Goal: Task Accomplishment & Management: Use online tool/utility

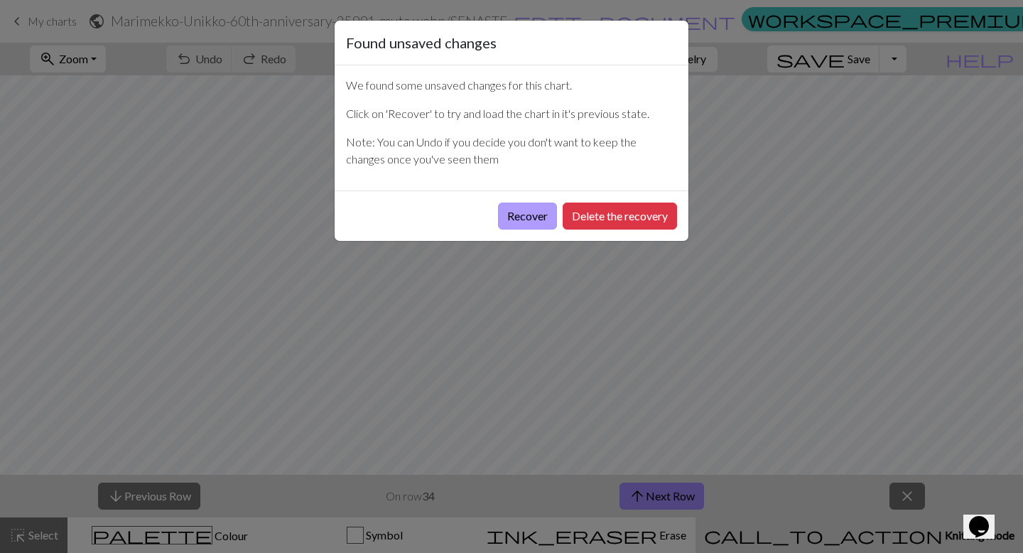
click at [534, 222] on button "Recover" at bounding box center [527, 216] width 59 height 27
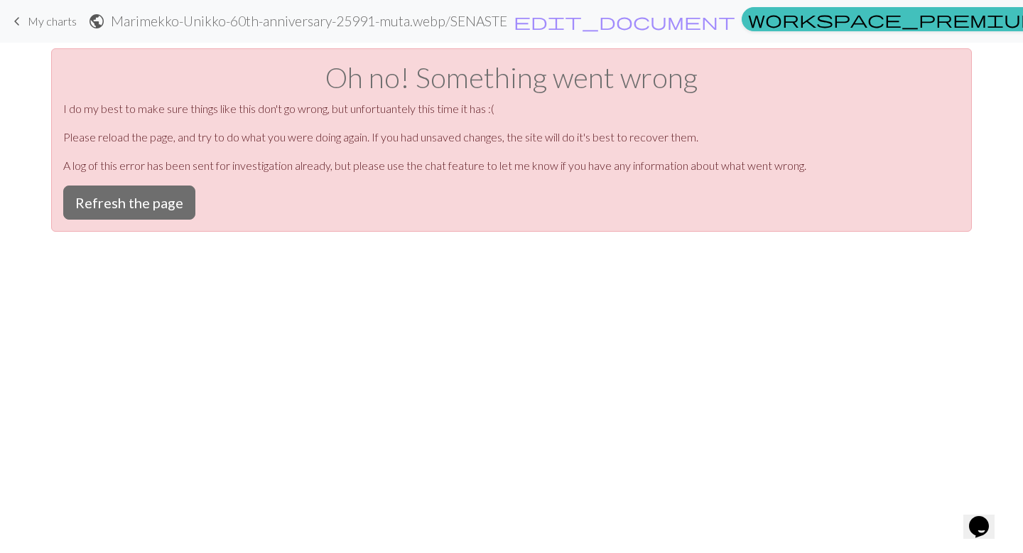
click at [57, 19] on span "My charts" at bounding box center [52, 21] width 49 height 14
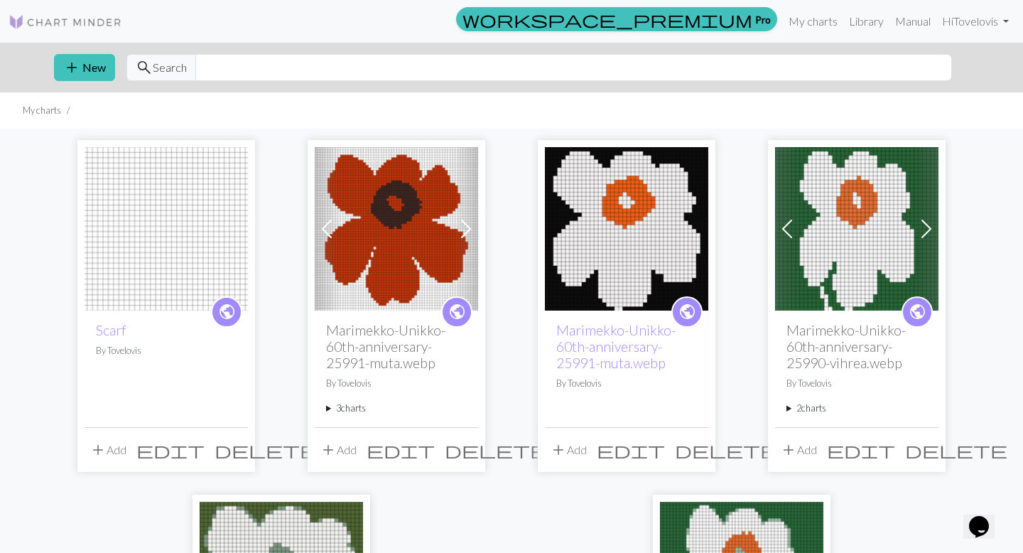
click at [141, 223] on img at bounding box center [166, 228] width 163 height 163
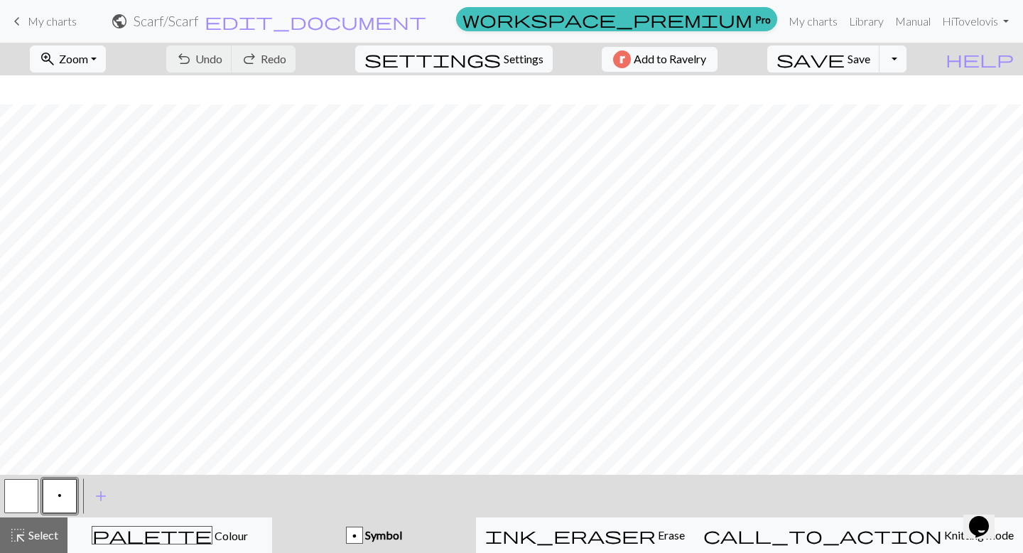
scroll to position [105, 0]
click at [98, 496] on span "add" at bounding box center [100, 496] width 17 height 20
click at [134, 498] on span "add" at bounding box center [139, 496] width 17 height 20
click at [64, 495] on button "p" at bounding box center [60, 496] width 34 height 34
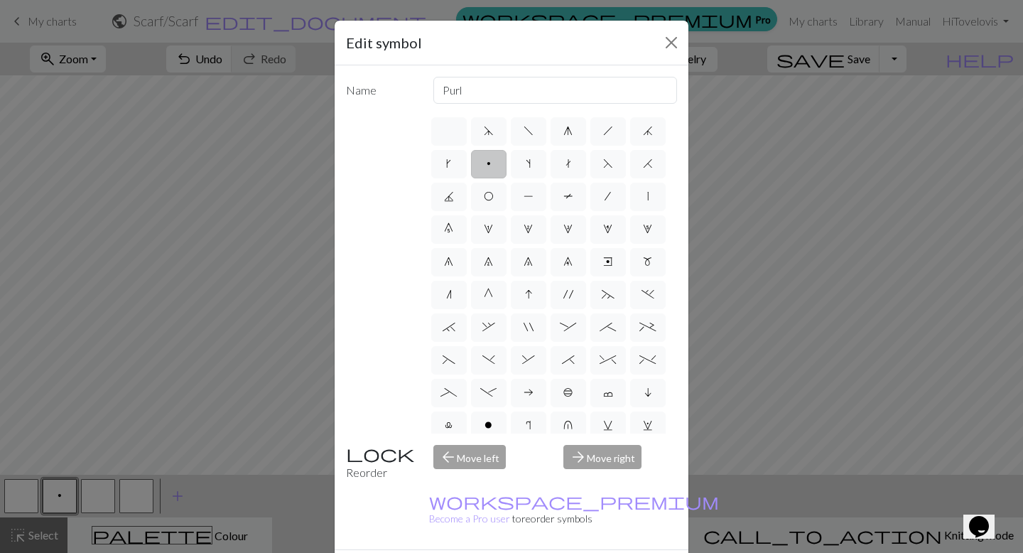
click at [160, 478] on div "Edit symbol Name Purl d f g h j k p s t F H J O P T / | 0 1 2 3 4 5 6 7 8 9 e m…" at bounding box center [511, 276] width 1023 height 553
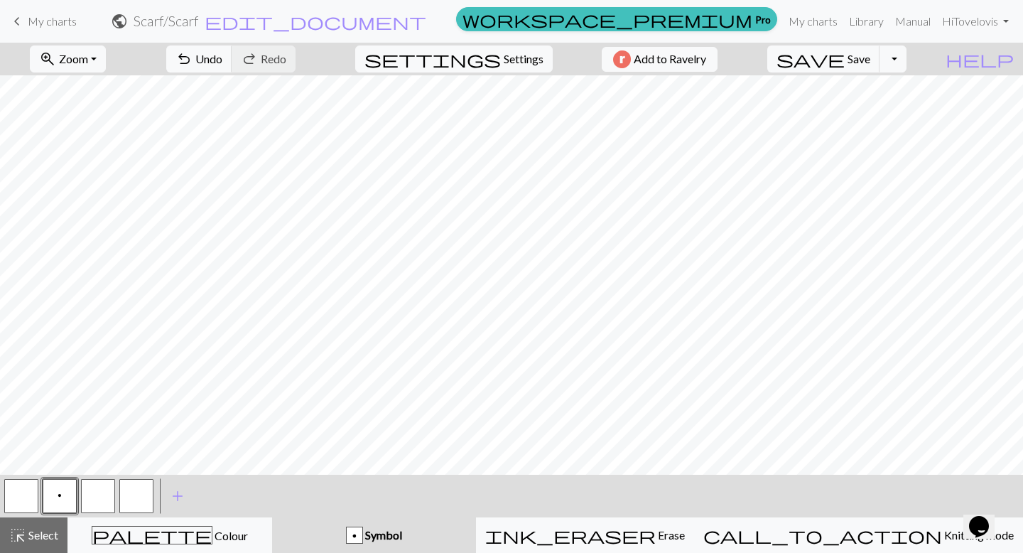
click at [99, 496] on button "button" at bounding box center [98, 496] width 34 height 34
click at [87, 499] on button "button" at bounding box center [98, 496] width 34 height 34
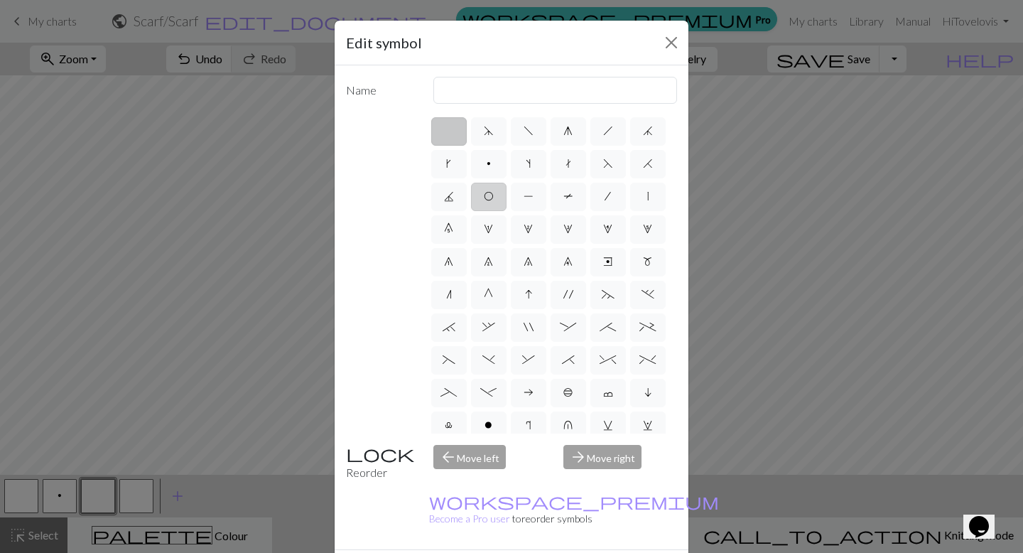
click at [481, 196] on label "O" at bounding box center [489, 197] width 36 height 28
click at [484, 196] on input "O" at bounding box center [488, 192] width 9 height 9
radio input "true"
type input "yo"
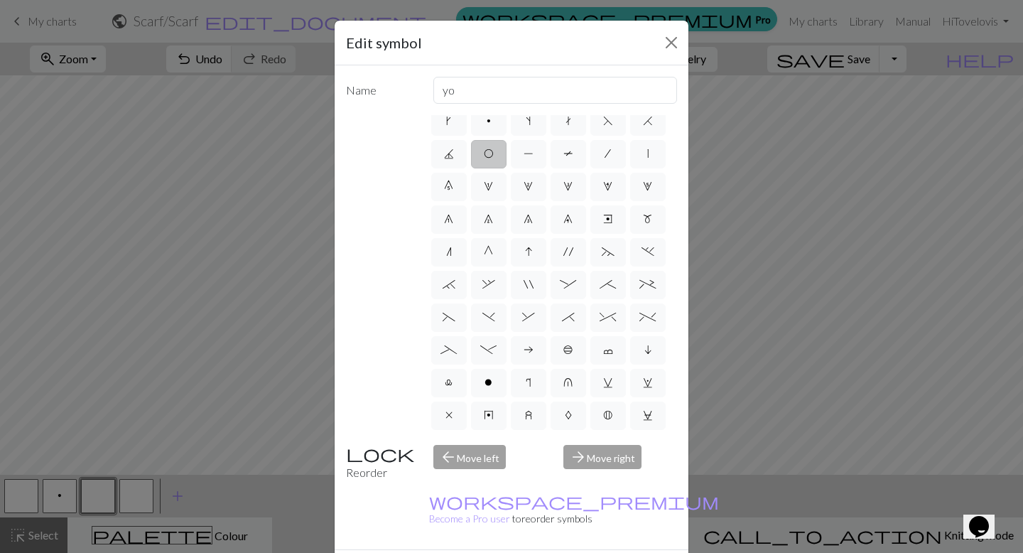
scroll to position [50, 0]
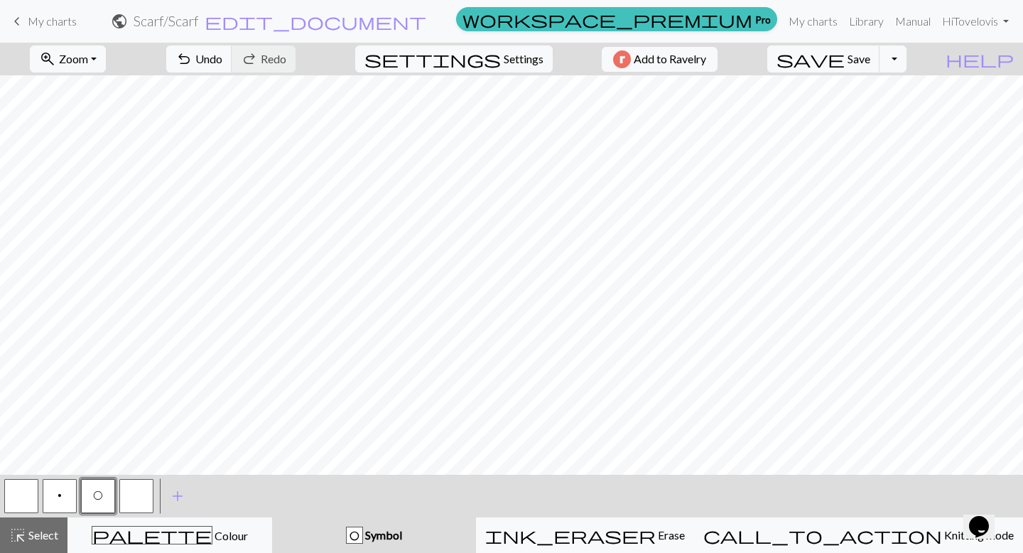
click at [134, 498] on button "button" at bounding box center [136, 496] width 34 height 34
click at [178, 497] on span "add" at bounding box center [177, 496] width 17 height 20
click at [139, 498] on button "button" at bounding box center [136, 496] width 34 height 34
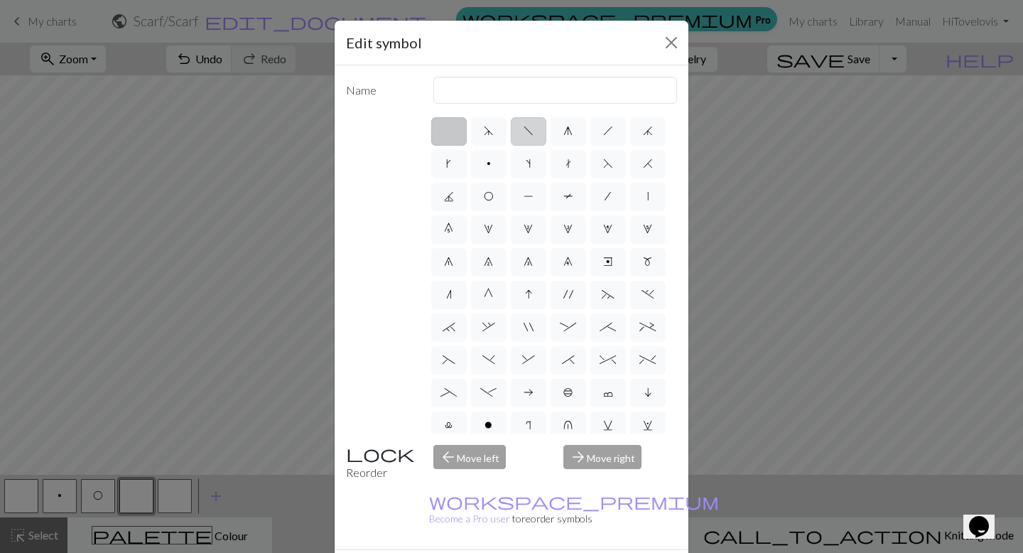
click at [530, 132] on span "f" at bounding box center [529, 130] width 10 height 11
click at [530, 131] on input "f" at bounding box center [528, 126] width 9 height 9
radio input "true"
type input "left leaning decrease"
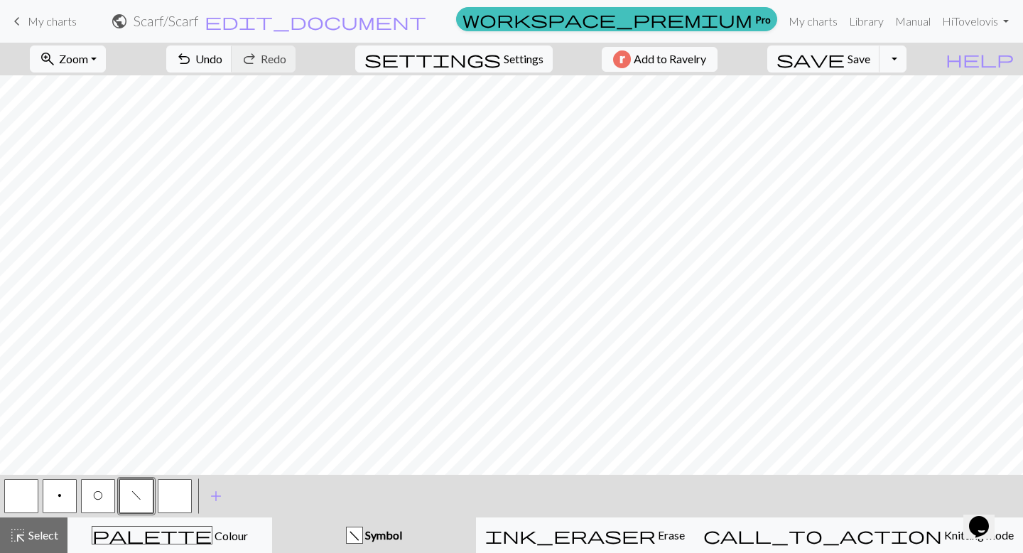
click at [169, 489] on button "button" at bounding box center [175, 496] width 34 height 34
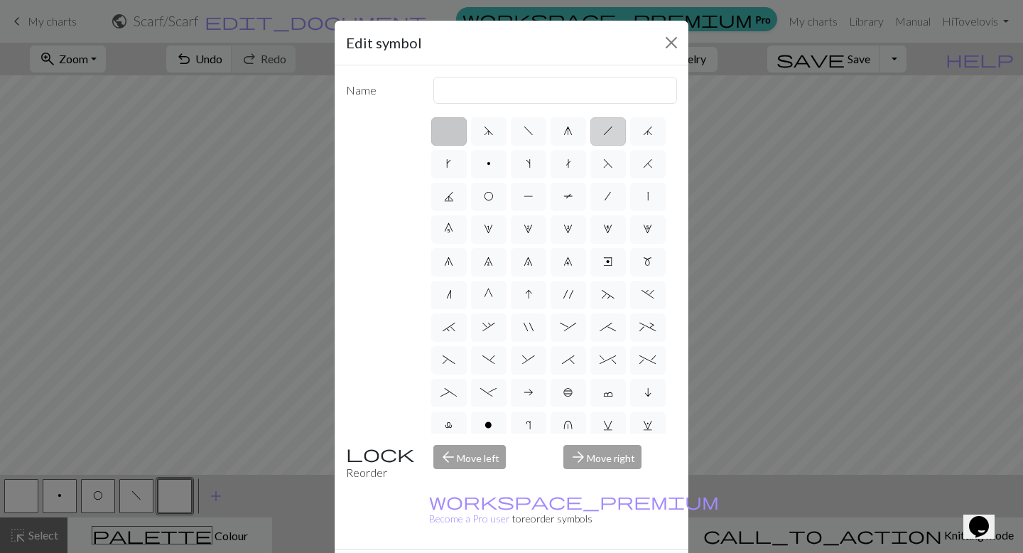
click at [617, 135] on label "h" at bounding box center [609, 131] width 36 height 28
click at [613, 131] on input "h" at bounding box center [607, 126] width 9 height 9
radio input "true"
type input "right leaning decrease"
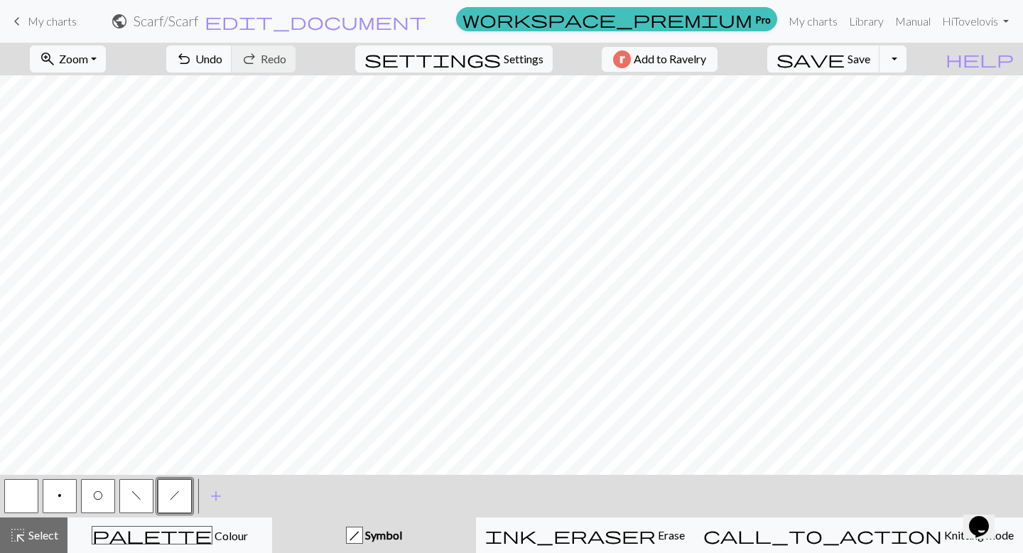
click at [97, 493] on span "O" at bounding box center [98, 495] width 10 height 11
click at [135, 500] on span "f" at bounding box center [136, 495] width 10 height 11
click at [58, 499] on span "p" at bounding box center [60, 495] width 4 height 11
click at [95, 494] on span "O" at bounding box center [98, 495] width 10 height 11
click at [28, 495] on button "button" at bounding box center [21, 496] width 34 height 34
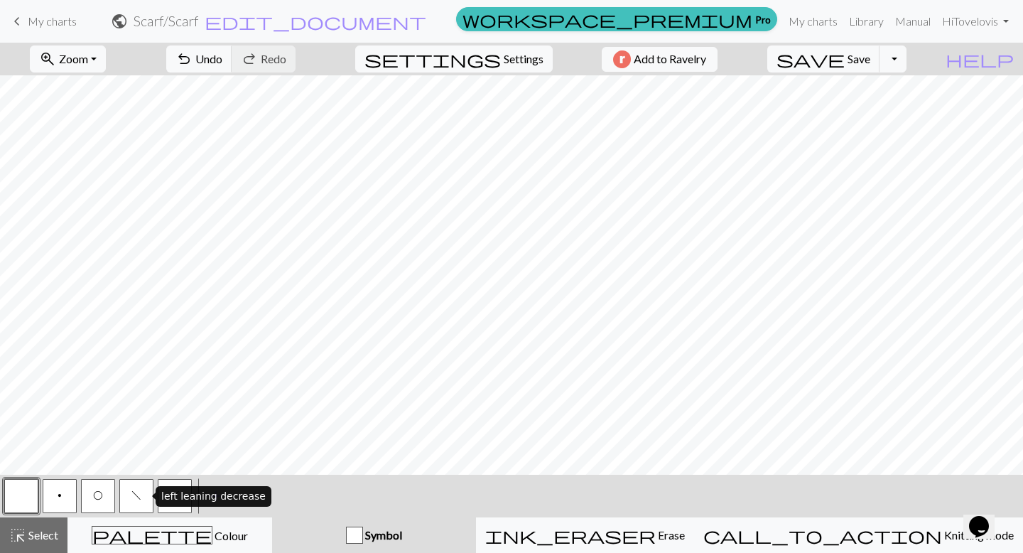
click at [148, 496] on button "f" at bounding box center [136, 496] width 34 height 34
click at [176, 498] on span "h" at bounding box center [175, 495] width 10 height 11
click at [96, 500] on span "O" at bounding box center [98, 495] width 10 height 11
click at [136, 490] on span "f" at bounding box center [136, 495] width 10 height 11
click at [26, 488] on button "button" at bounding box center [21, 496] width 34 height 34
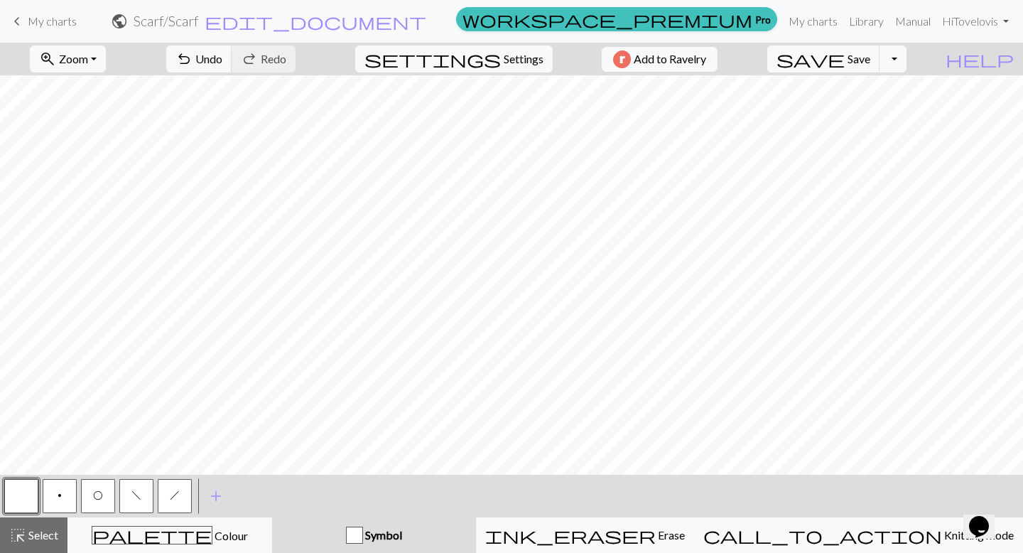
click at [104, 497] on button "O" at bounding box center [98, 496] width 34 height 34
click at [139, 492] on span "f" at bounding box center [136, 495] width 10 height 11
click at [106, 60] on button "zoom_in Zoom Zoom" at bounding box center [68, 58] width 76 height 27
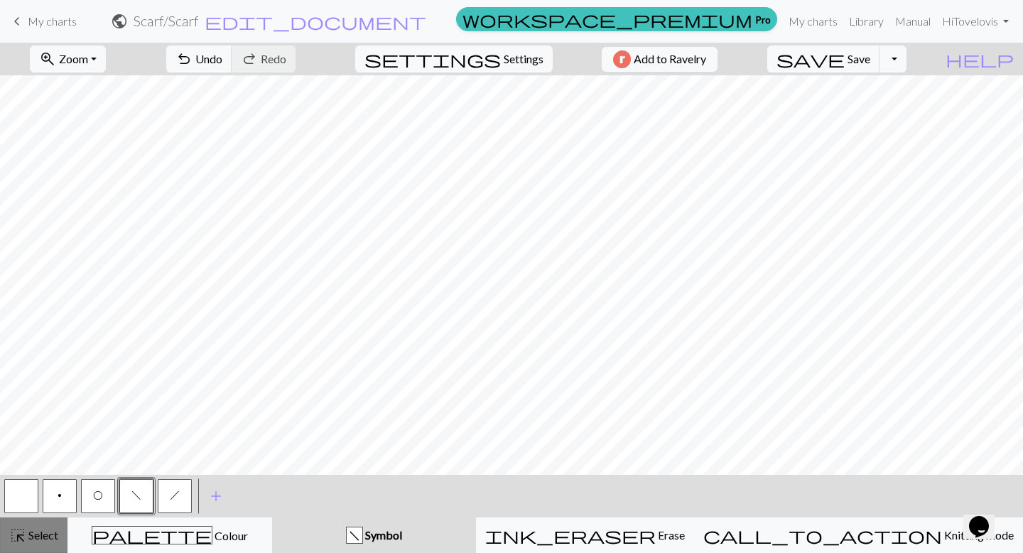
click at [41, 536] on span "Select" at bounding box center [42, 535] width 32 height 14
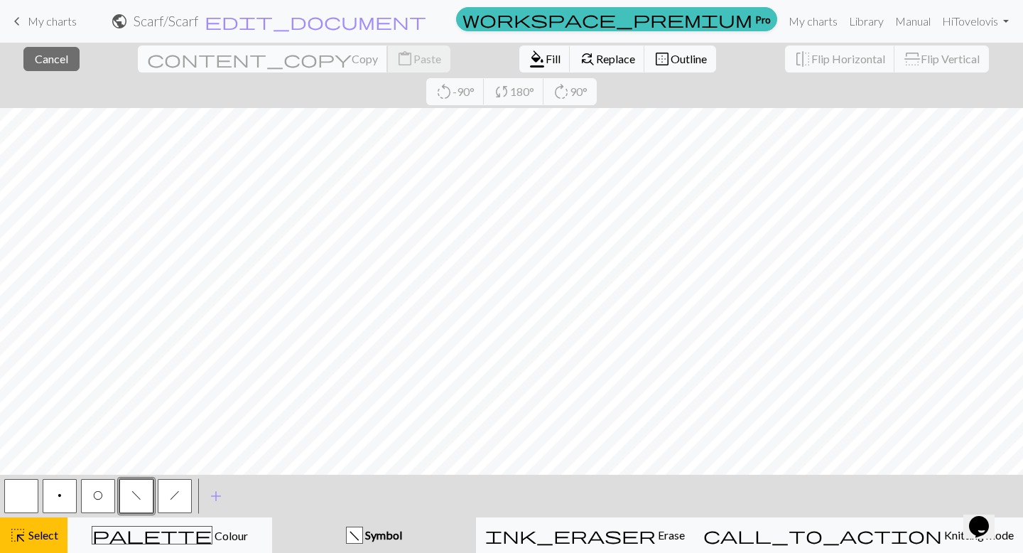
click at [352, 61] on span "Copy" at bounding box center [365, 59] width 26 height 14
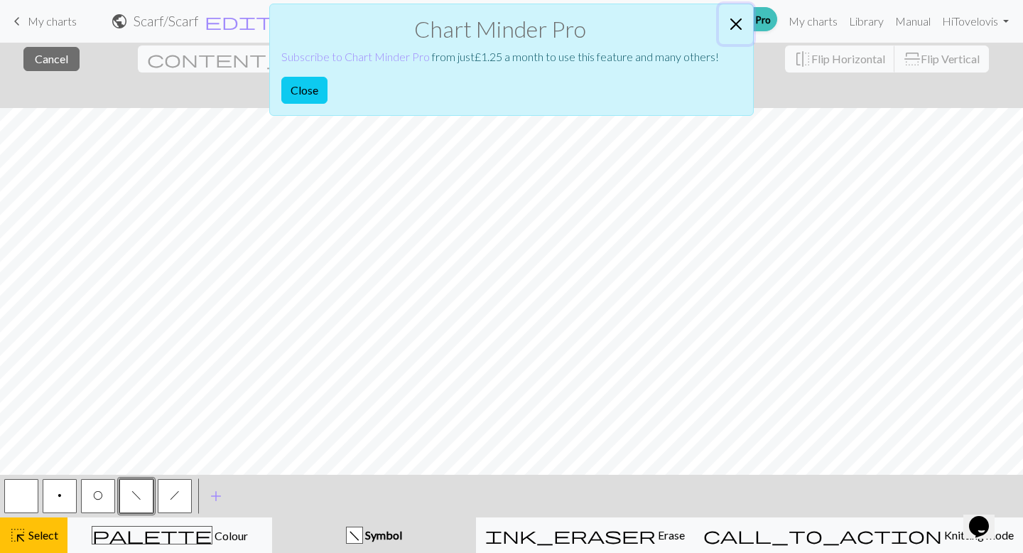
click at [742, 20] on button "Close" at bounding box center [736, 24] width 34 height 40
click at [314, 91] on button "Close" at bounding box center [304, 90] width 46 height 27
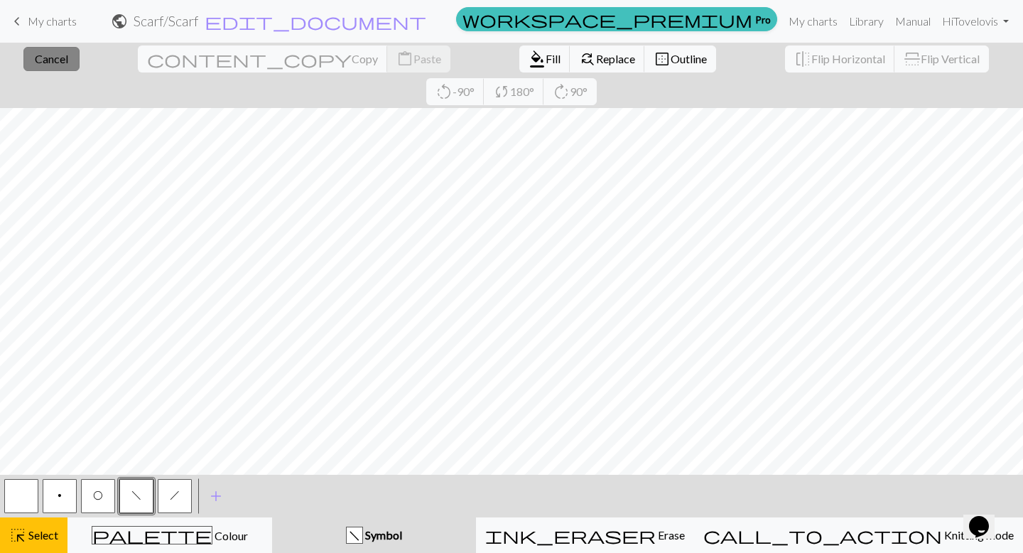
click at [66, 59] on button "close Cancel" at bounding box center [51, 59] width 56 height 24
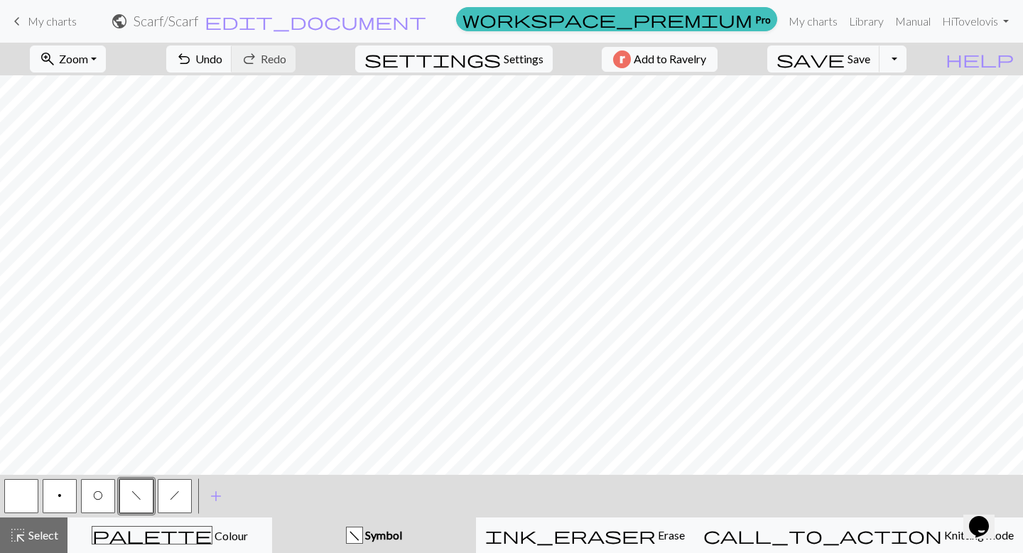
click at [97, 491] on span "O" at bounding box center [98, 495] width 10 height 11
click at [136, 493] on span "f" at bounding box center [136, 495] width 10 height 11
click at [176, 490] on span "h" at bounding box center [175, 495] width 10 height 11
click at [100, 490] on span "O" at bounding box center [98, 495] width 10 height 11
click at [133, 492] on span "f" at bounding box center [136, 495] width 10 height 11
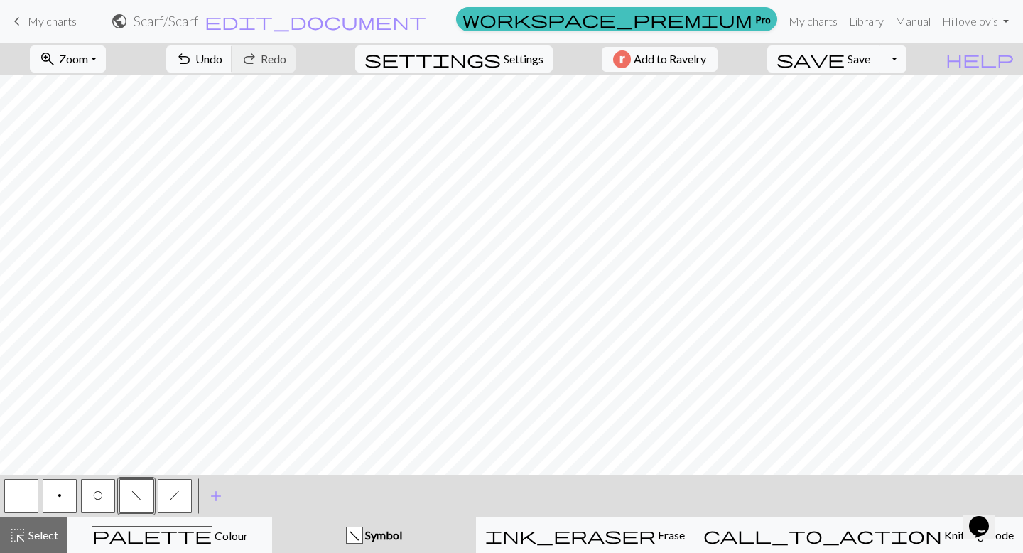
click at [181, 492] on button "h" at bounding box center [175, 496] width 34 height 34
